Goal: Share content: Share content

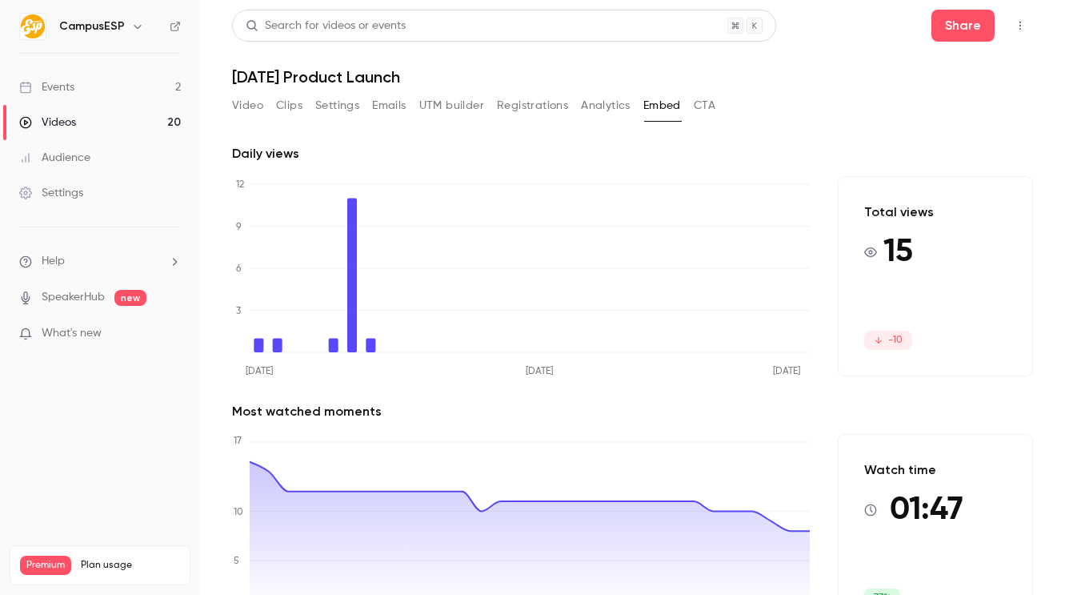
click at [89, 114] on link "Videos 20" at bounding box center [100, 122] width 200 height 35
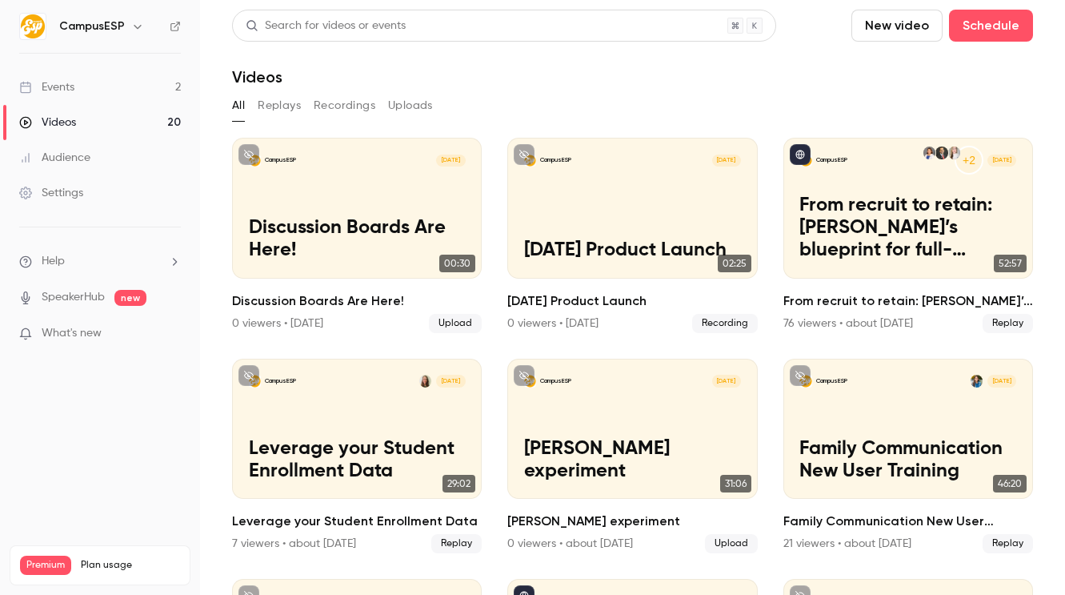
click at [417, 102] on button "Uploads" at bounding box center [410, 106] width 45 height 26
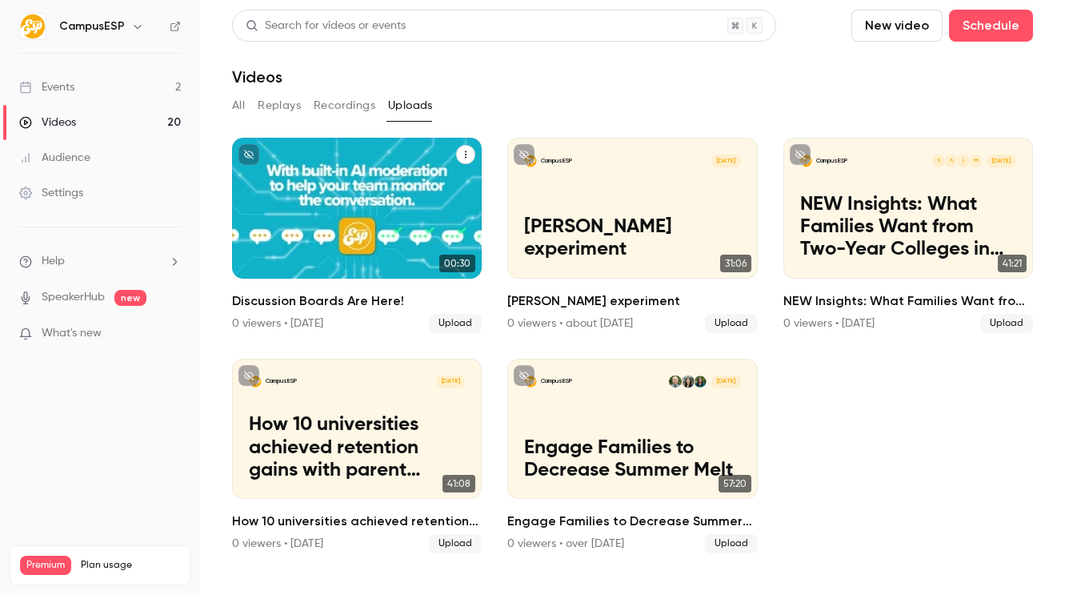
click at [465, 158] on icon "Discussion Boards Are Here!" at bounding box center [466, 155] width 10 height 10
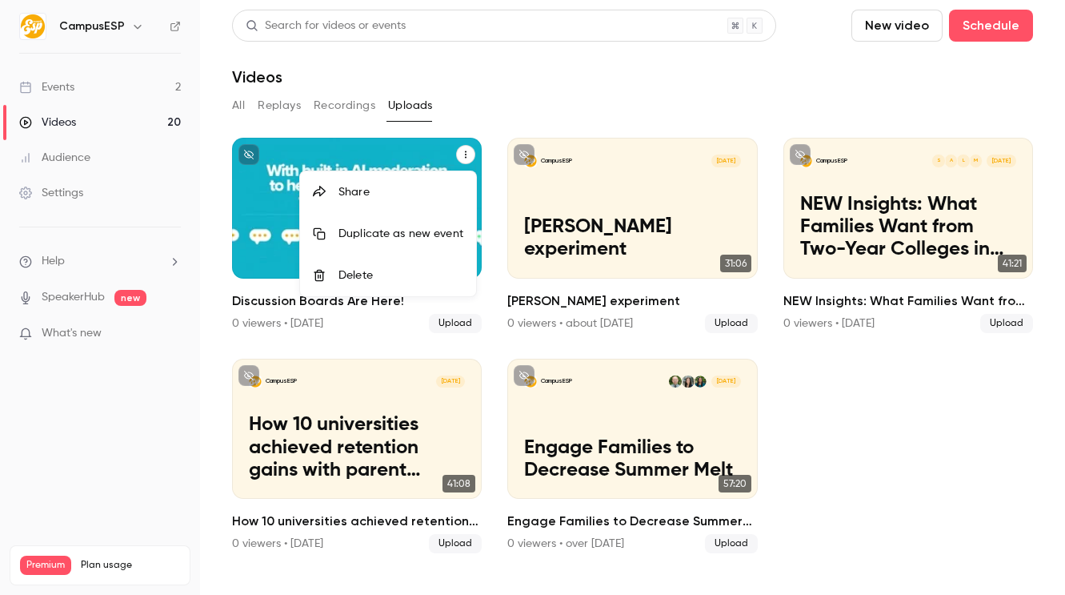
click at [411, 186] on div "Share" at bounding box center [401, 192] width 125 height 16
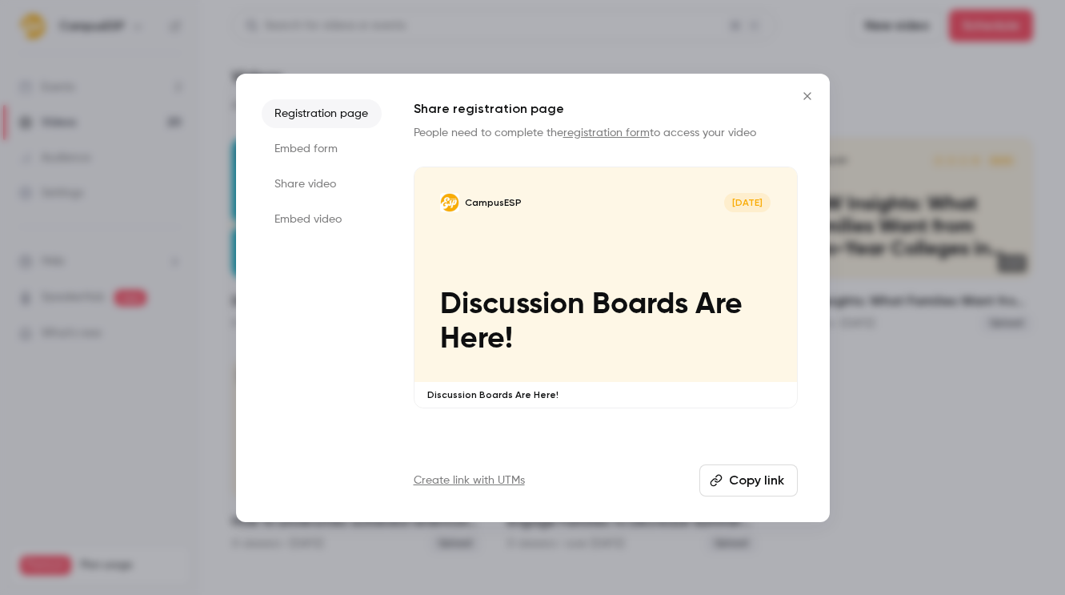
click at [318, 220] on li "Embed video" at bounding box center [322, 219] width 120 height 29
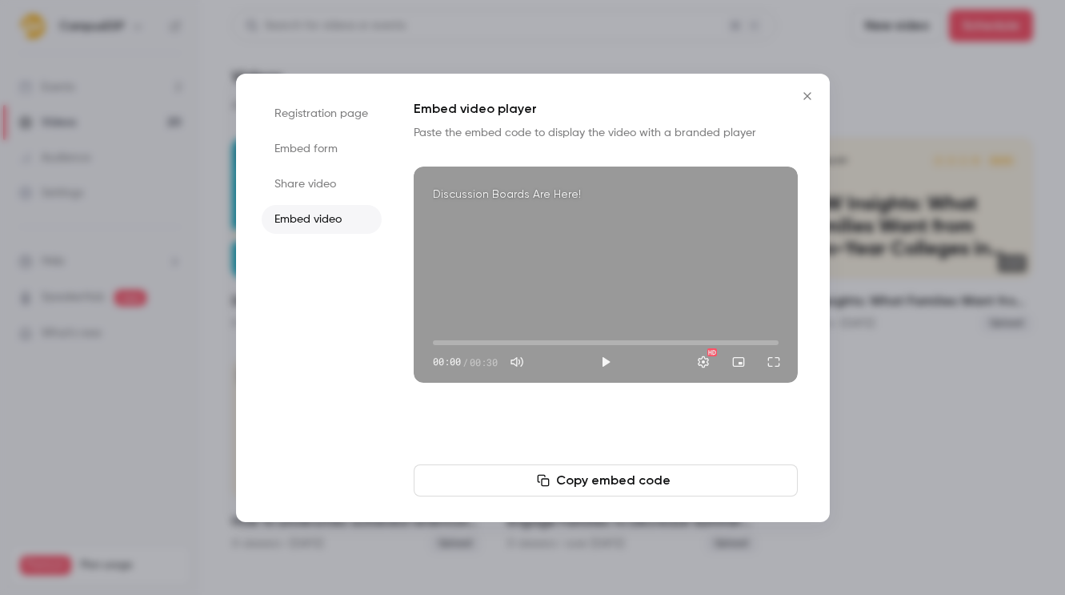
click at [580, 476] on button "Copy embed code" at bounding box center [606, 480] width 384 height 32
